Goal: Navigation & Orientation: Find specific page/section

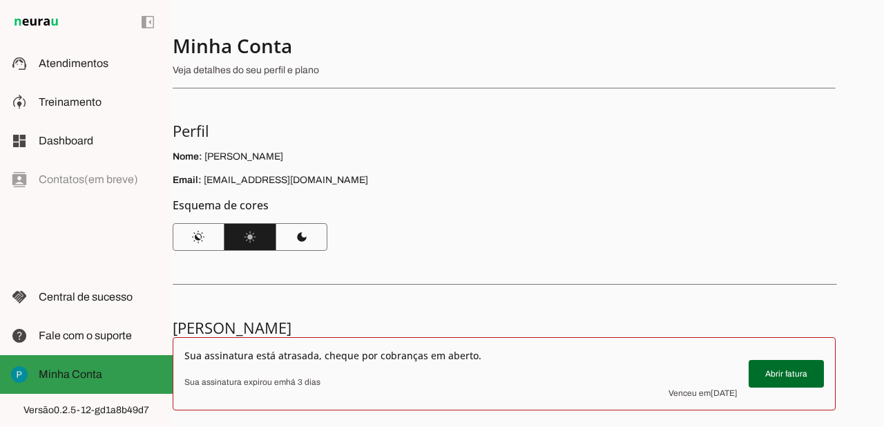
click at [97, 381] on slot at bounding box center [100, 374] width 123 height 17
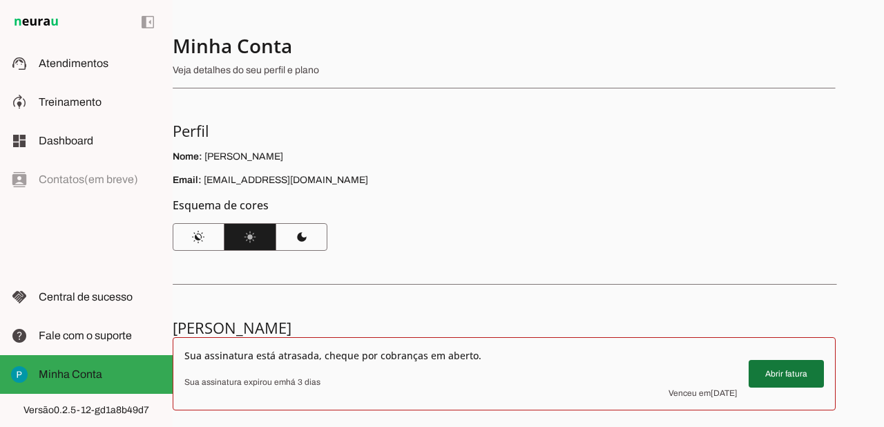
click at [782, 379] on span at bounding box center [786, 373] width 75 height 33
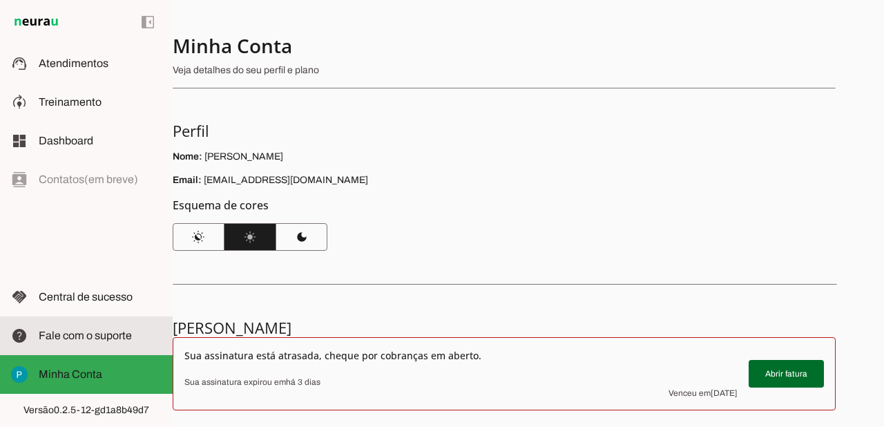
click at [96, 338] on span "Fale com o suporte" at bounding box center [85, 335] width 93 height 12
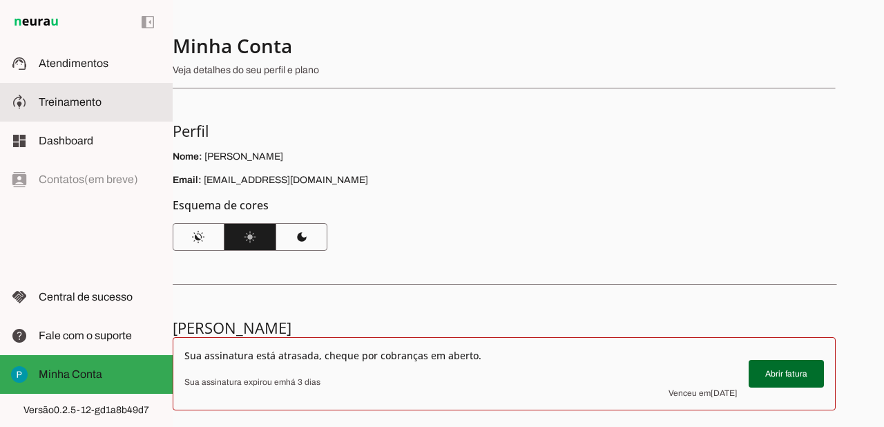
click at [89, 102] on span "Treinamento" at bounding box center [70, 102] width 63 height 12
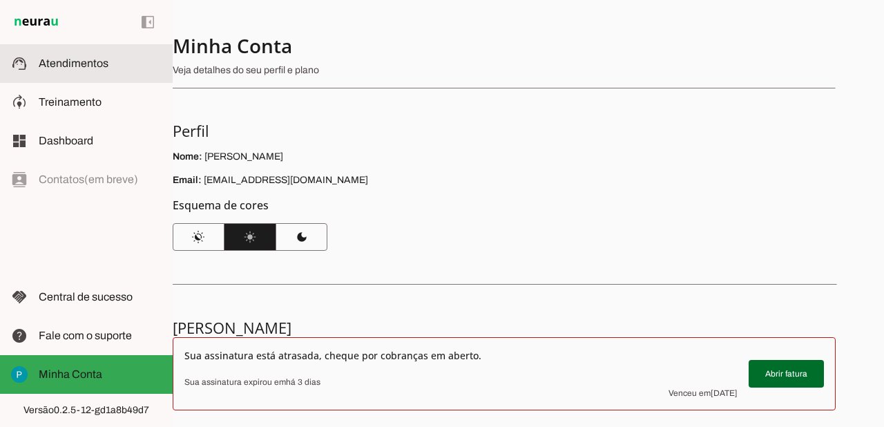
click at [86, 64] on span "Atendimentos" at bounding box center [74, 63] width 70 height 12
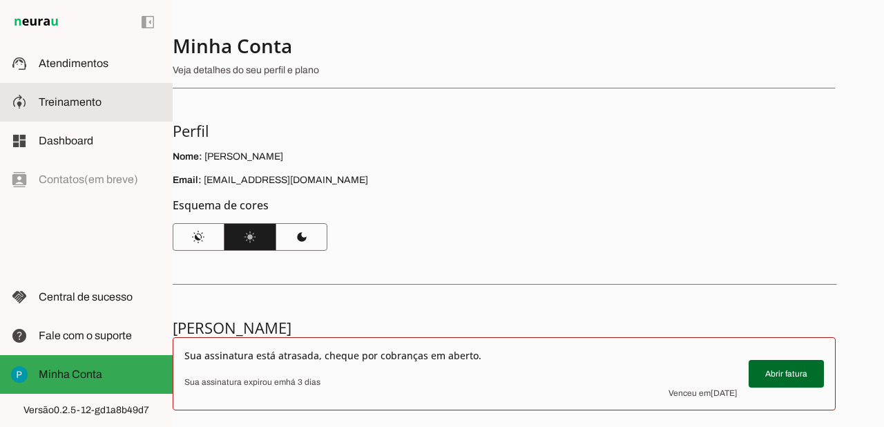
click at [79, 87] on md-item "model_training Treinamento Treinamento" at bounding box center [86, 102] width 173 height 39
